Goal: Task Accomplishment & Management: Use online tool/utility

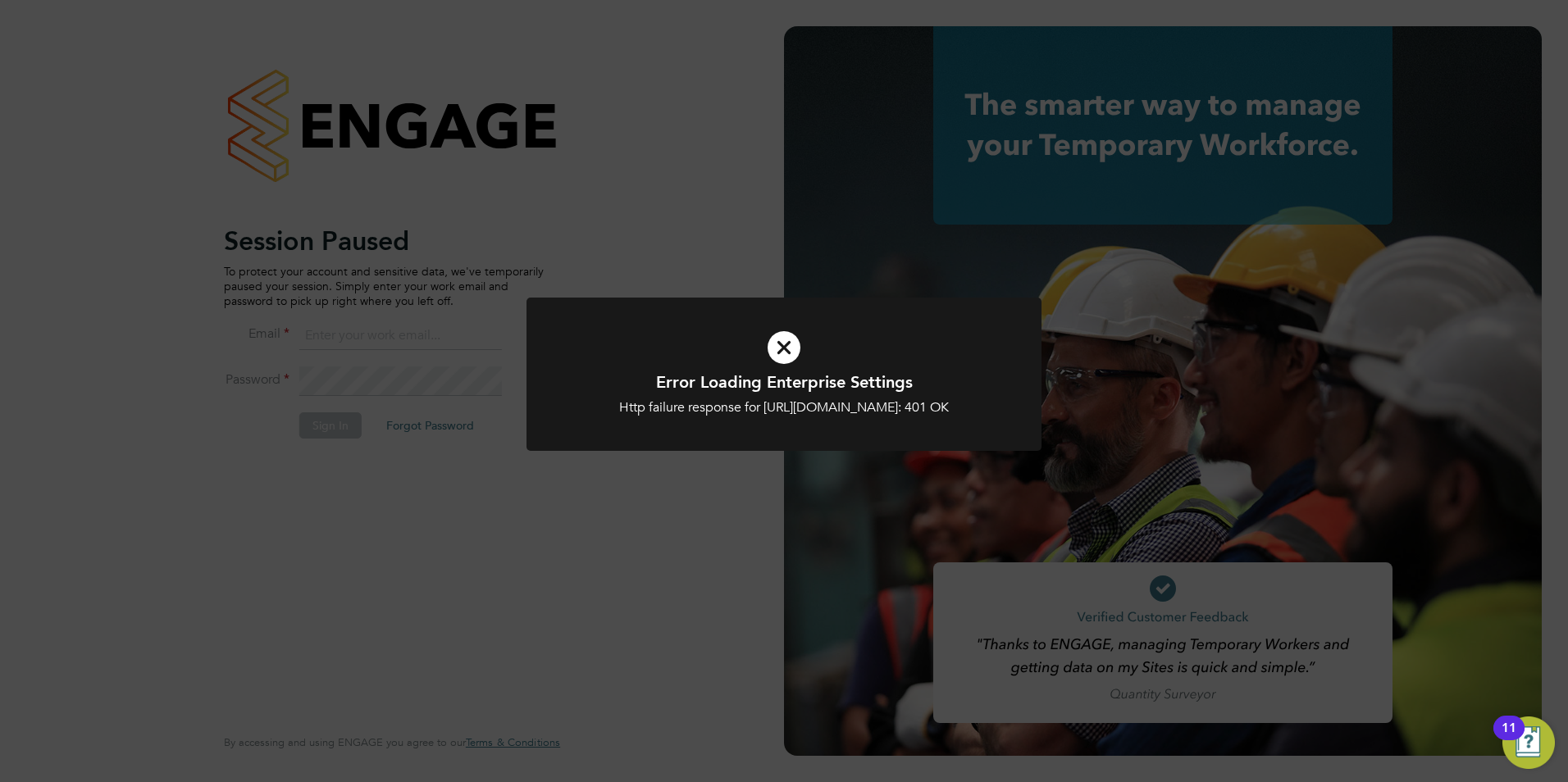
type input "[PERSON_NAME][EMAIL_ADDRESS][DOMAIN_NAME]"
click at [627, 729] on div "Error Loading Enterprise Settings Http failure response for [URL][DOMAIN_NAME]:…" at bounding box center [784, 391] width 1568 height 782
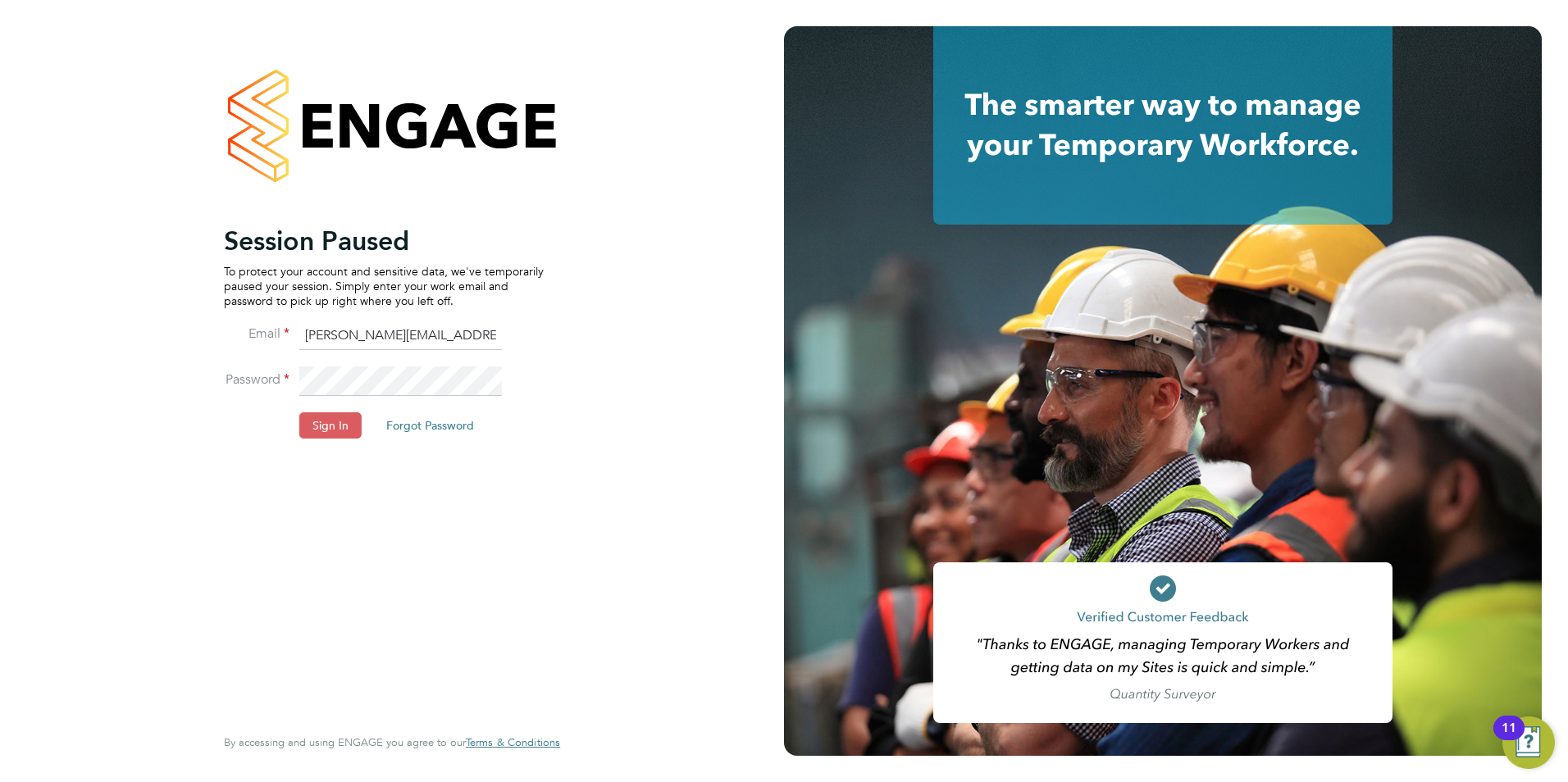
click at [334, 414] on button "Sign In" at bounding box center [330, 425] width 62 height 26
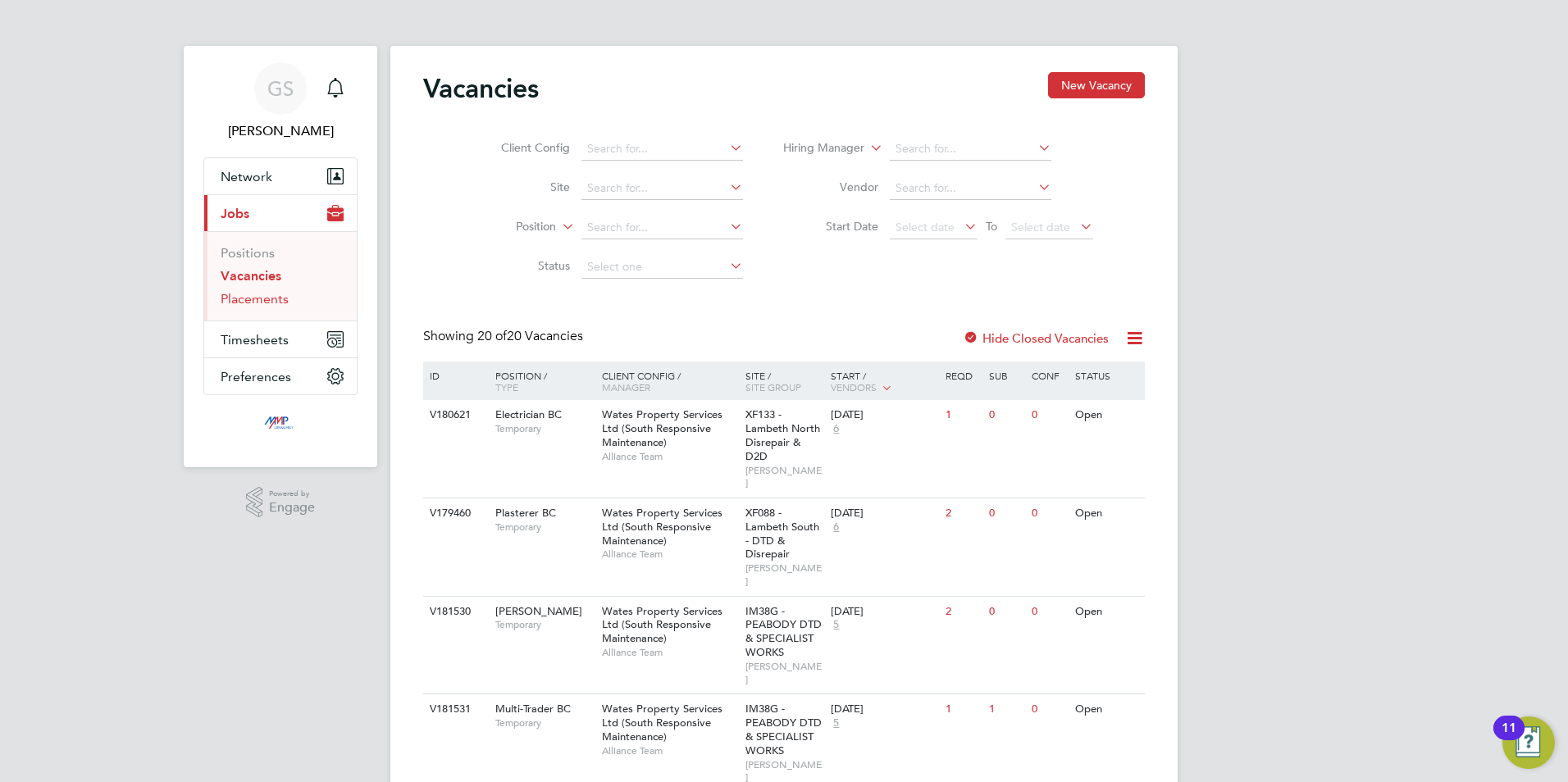
click at [257, 300] on link "Placements" at bounding box center [254, 299] width 68 height 16
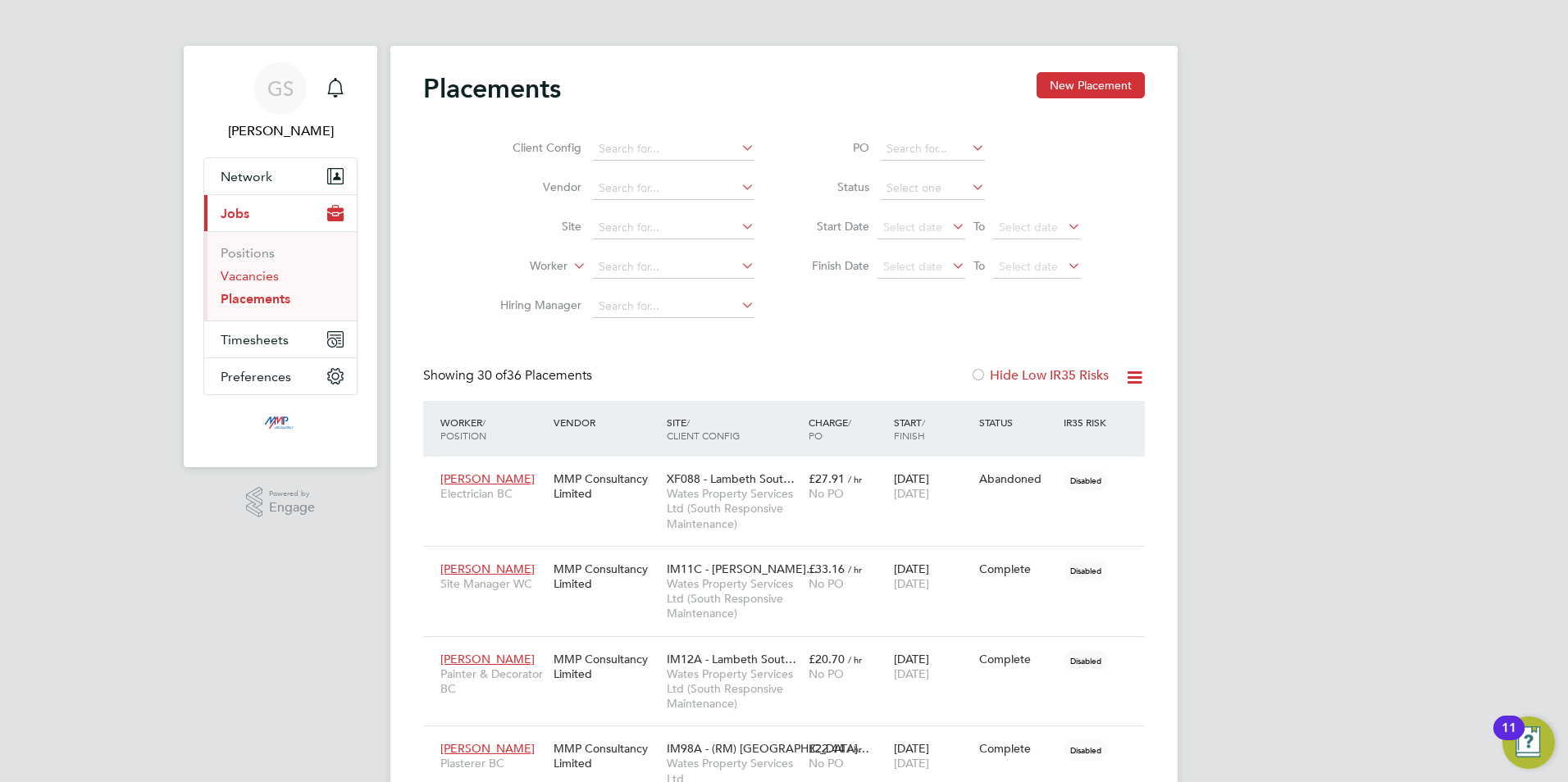
click at [272, 279] on link "Vacancies" at bounding box center [249, 275] width 58 height 16
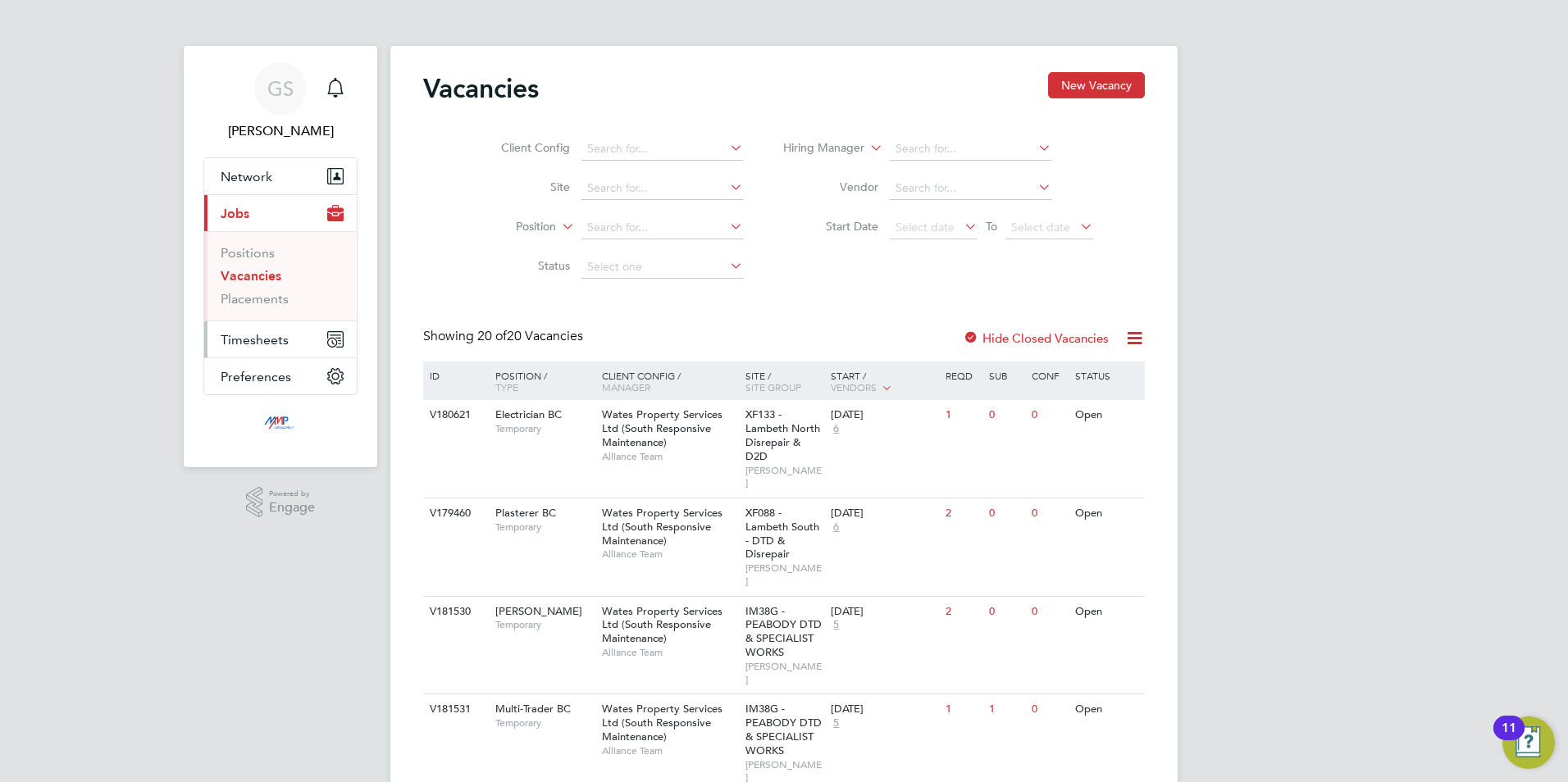
click at [273, 329] on button "Timesheets" at bounding box center [280, 339] width 152 height 36
click at [269, 284] on link "Timesheets" at bounding box center [254, 290] width 68 height 16
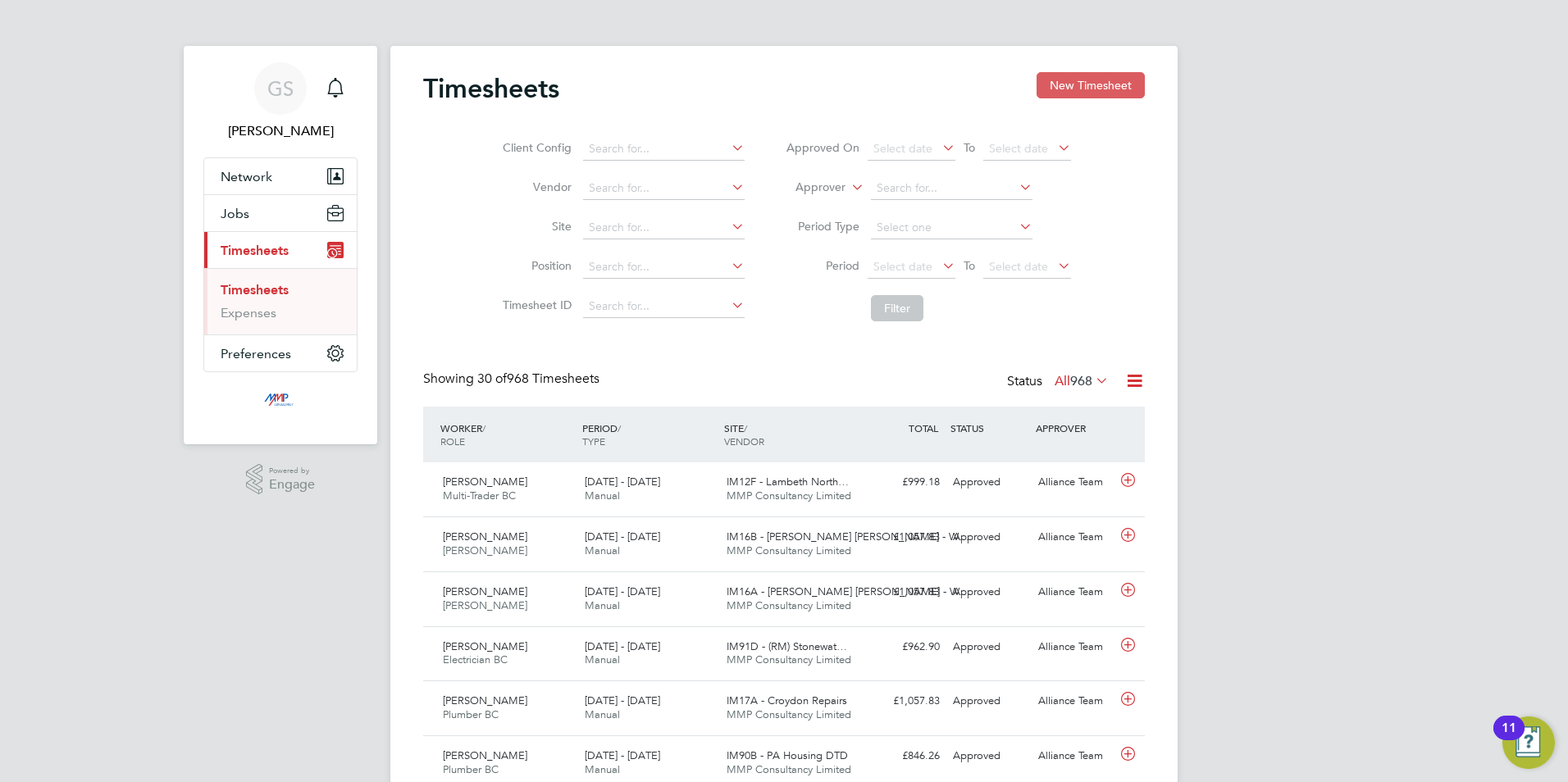
click at [1099, 96] on button "New Timesheet" at bounding box center [1091, 85] width 109 height 26
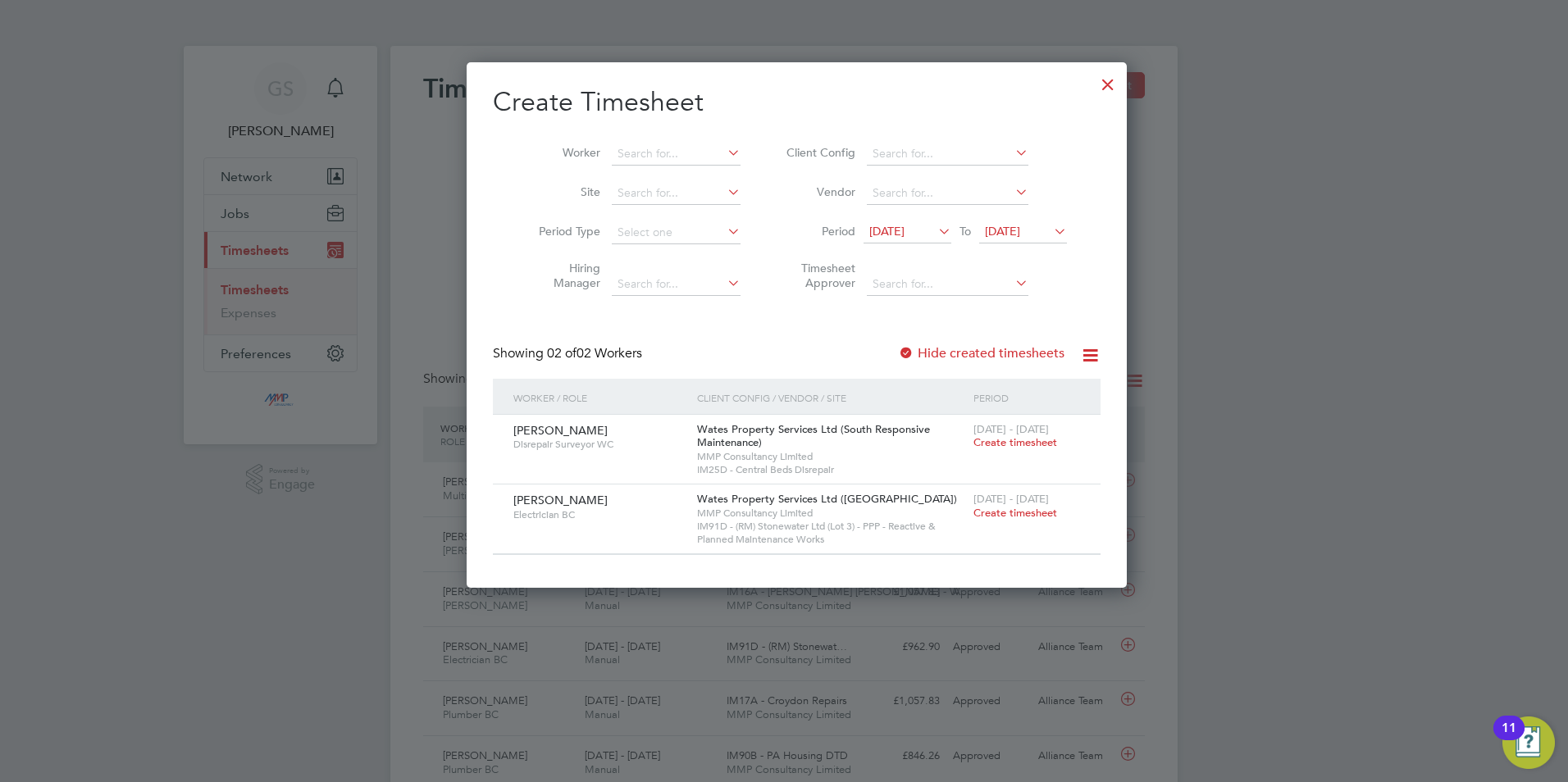
click at [1093, 88] on div at bounding box center [1107, 80] width 29 height 29
